Goal: Task Accomplishment & Management: Use online tool/utility

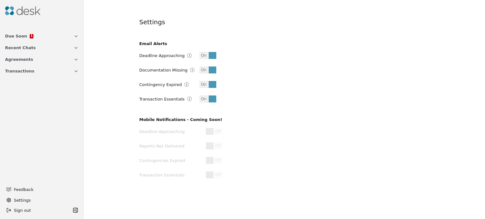
click at [15, 74] on span "Transactions" at bounding box center [19, 71] width 29 height 7
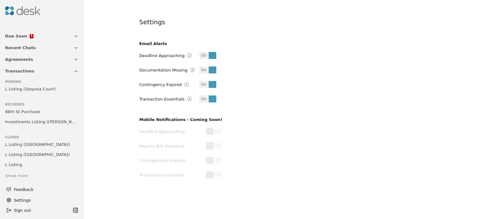
click at [23, 70] on span "Transactions" at bounding box center [19, 71] width 29 height 7
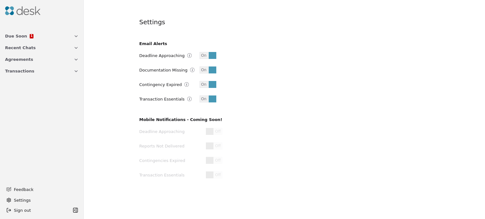
click at [37, 56] on button "Agreements" at bounding box center [41, 60] width 81 height 12
click at [32, 79] on span "Buyer Agmt" at bounding box center [24, 80] width 24 height 7
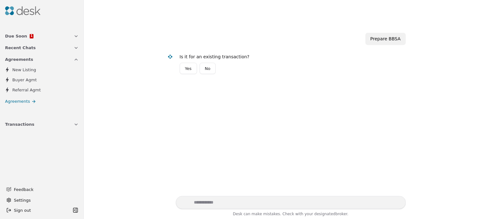
click at [22, 10] on img at bounding box center [22, 10] width 35 height 9
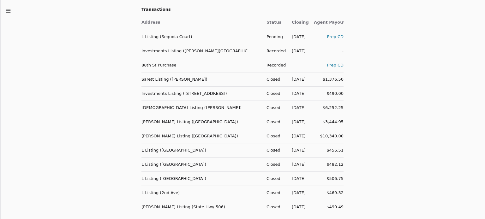
scroll to position [189, 0]
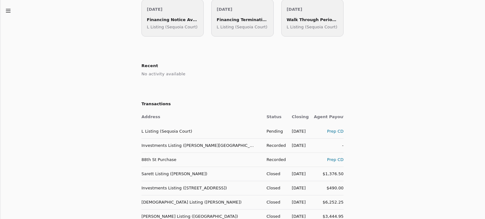
click at [336, 160] on div "Prep CD" at bounding box center [329, 159] width 30 height 7
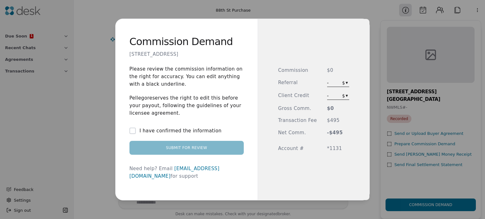
click at [134, 134] on button "I have confirmed the information" at bounding box center [132, 131] width 6 height 6
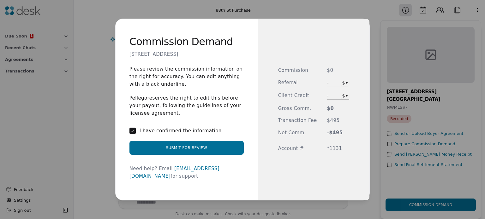
click at [159, 152] on button "Submit for Review" at bounding box center [186, 148] width 114 height 14
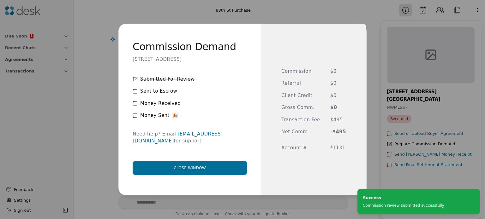
click at [166, 162] on button "Close window" at bounding box center [189, 168] width 114 height 14
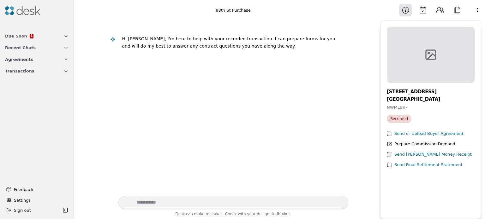
click at [67, 60] on icon "button" at bounding box center [65, 59] width 5 height 5
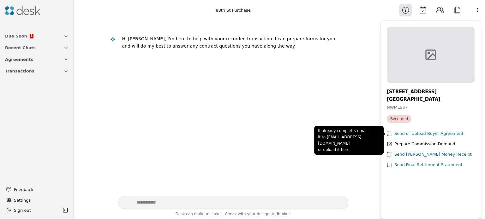
click at [421, 134] on div "Send or Upload Buyer Agreement" at bounding box center [428, 134] width 69 height 7
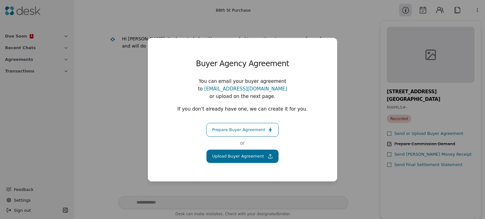
click at [238, 153] on button "Upload Buyer Agreement" at bounding box center [242, 157] width 73 height 14
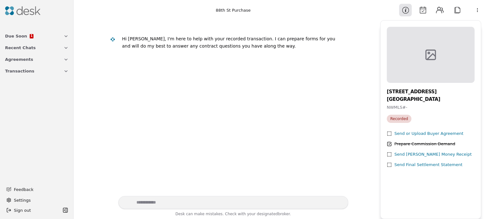
click at [416, 155] on div "Send [PERSON_NAME] Money Receipt" at bounding box center [432, 154] width 77 height 7
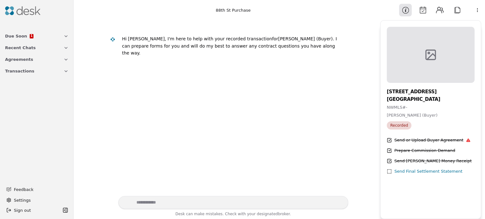
click at [432, 171] on div "Send Final Settlement Statement" at bounding box center [428, 171] width 68 height 7
click at [12, 37] on span "Due Soon" at bounding box center [16, 36] width 22 height 7
